Goal: Navigation & Orientation: Find specific page/section

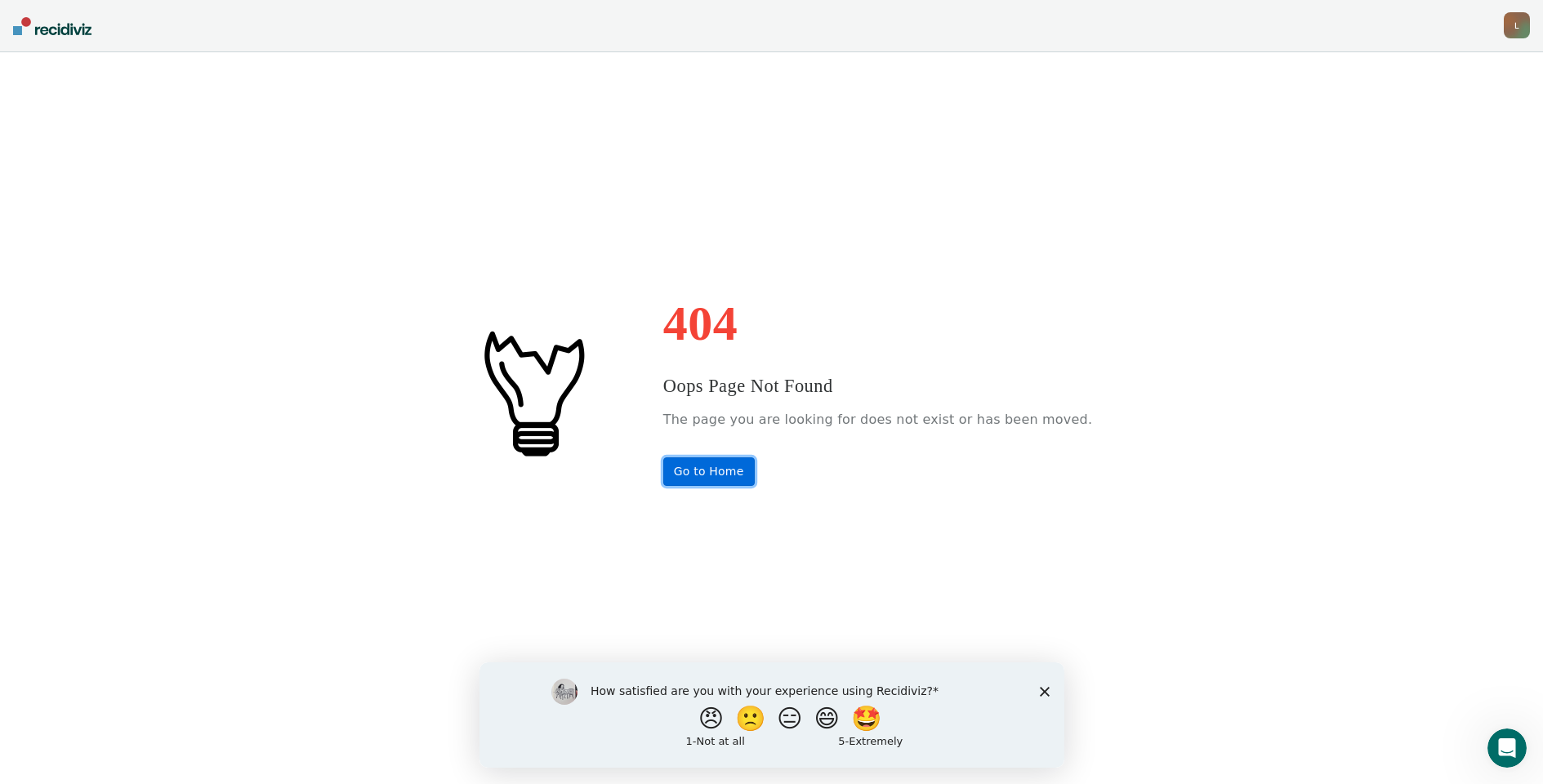
click at [736, 468] on link "Go to Home" at bounding box center [709, 472] width 91 height 29
click at [1048, 691] on div "How satisfied are you with your experience using Recidiviz? 😠 🙁 😑 😄 🤩 1 - Not a…" at bounding box center [771, 714] width 585 height 105
click at [1515, 29] on div "L" at bounding box center [1516, 25] width 26 height 26
click at [1405, 65] on link "Profile" at bounding box center [1451, 67] width 132 height 14
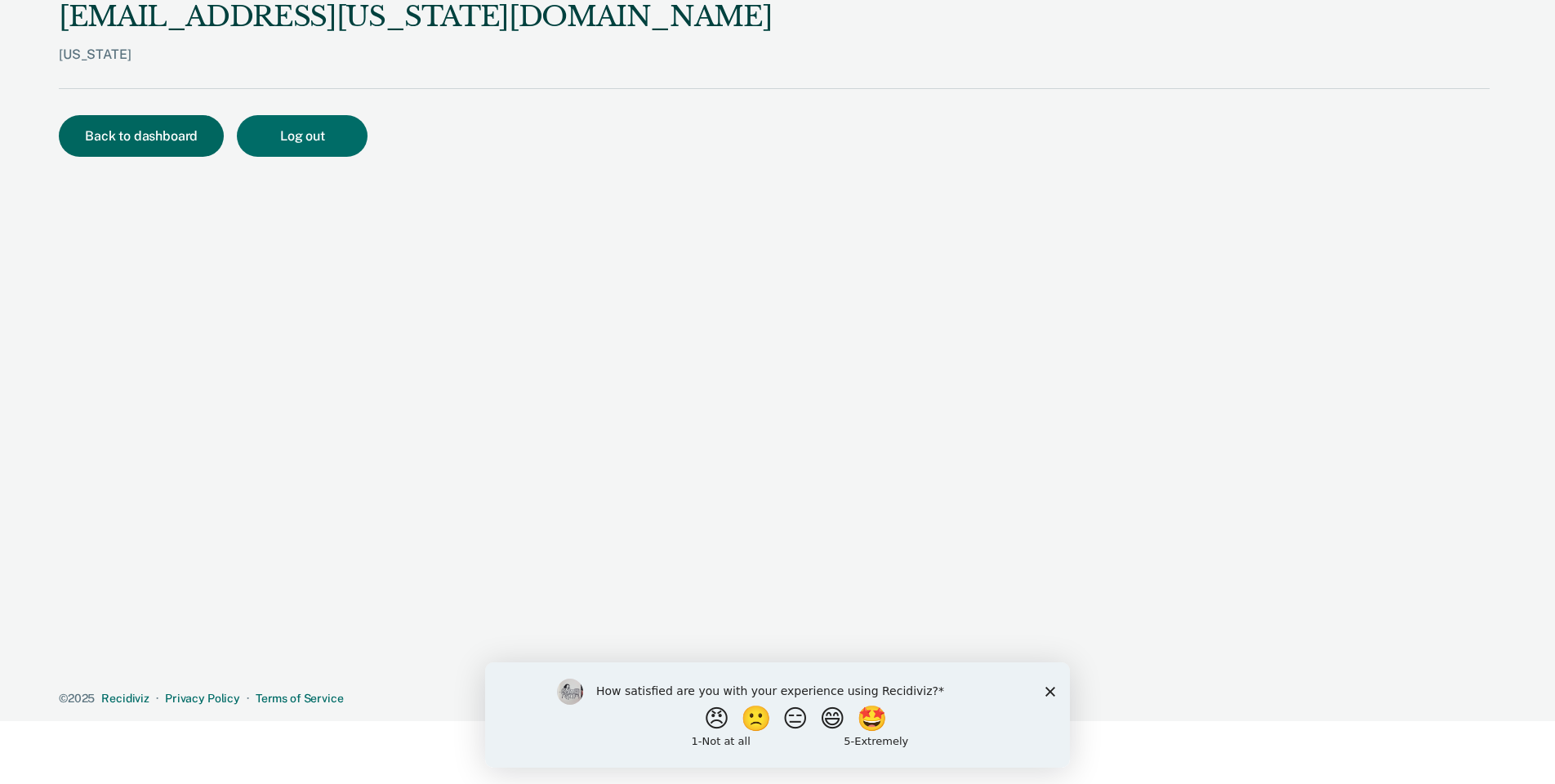
click at [168, 148] on button "Back to dashboard" at bounding box center [141, 135] width 165 height 41
